Goal: Contribute content: Contribute content

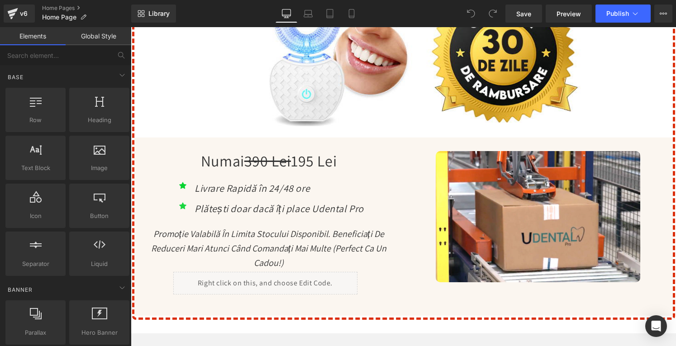
scroll to position [3394, 0]
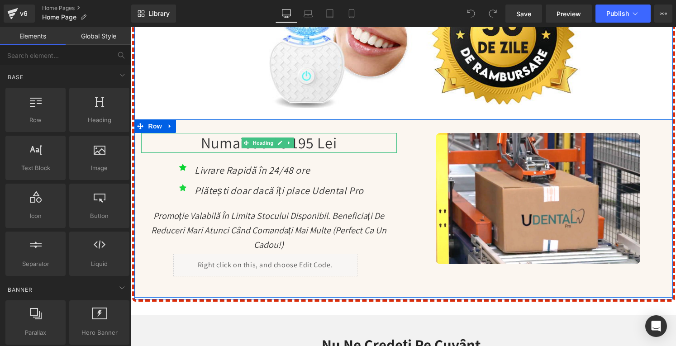
click at [244, 153] on strike "390 Lei" at bounding box center [267, 143] width 47 height 20
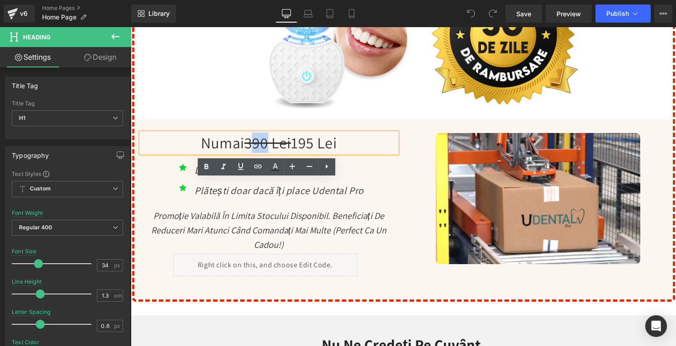
drag, startPoint x: 257, startPoint y: 186, endPoint x: 243, endPoint y: 187, distance: 14.0
click at [244, 153] on strike "390 Lei" at bounding box center [267, 143] width 47 height 20
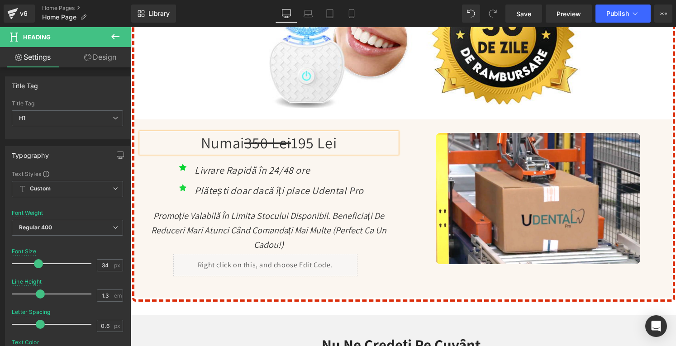
click at [316, 153] on h1 "Numai 350 Lei 195 Lei" at bounding box center [269, 143] width 256 height 20
click at [607, 18] on button "Publish" at bounding box center [622, 14] width 55 height 18
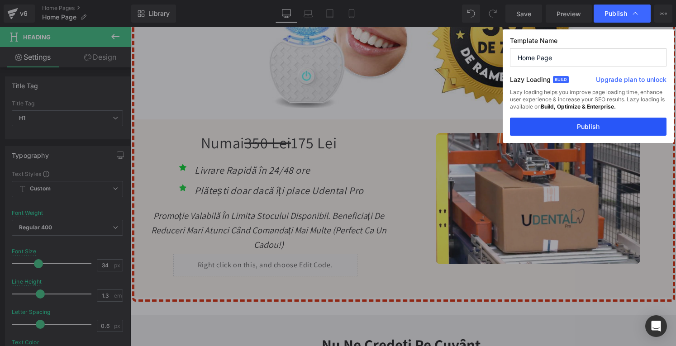
click at [586, 127] on button "Publish" at bounding box center [588, 127] width 157 height 18
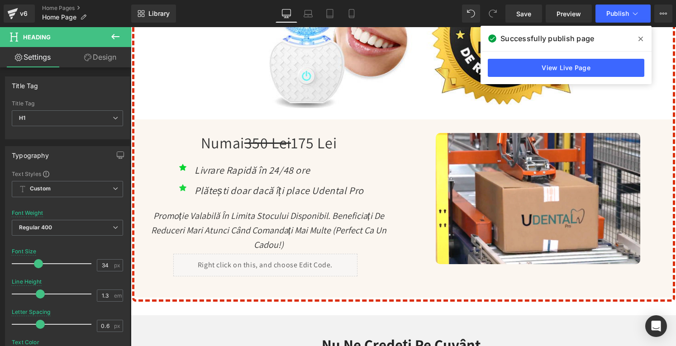
click at [642, 41] on icon at bounding box center [640, 38] width 5 height 7
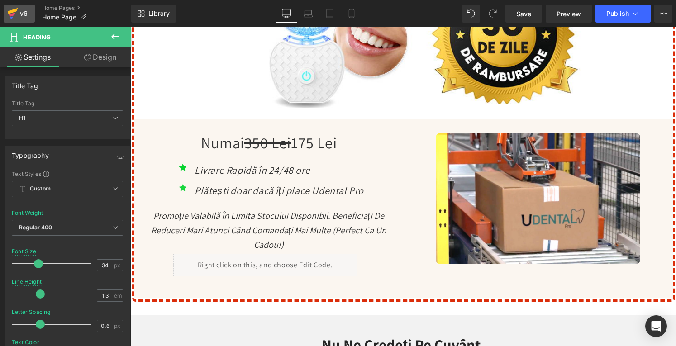
click at [18, 15] on div "v6" at bounding box center [23, 14] width 11 height 12
